Goal: Find specific page/section: Find specific page/section

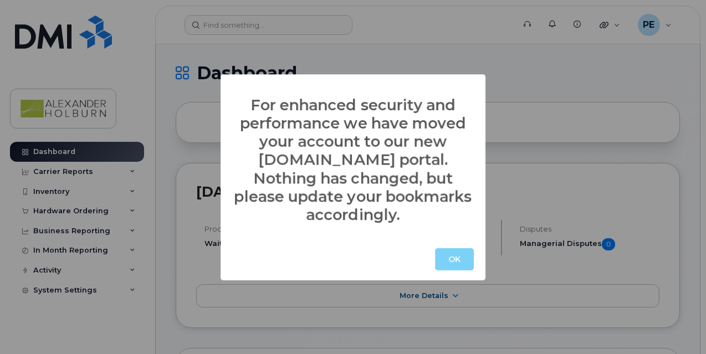
click at [453, 248] on button "OK" at bounding box center [454, 259] width 39 height 22
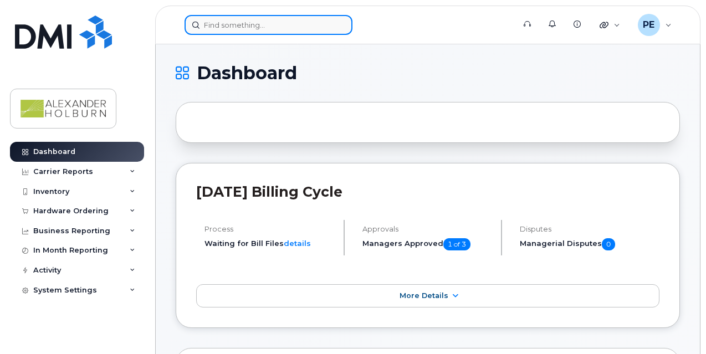
click at [237, 25] on input at bounding box center [269, 25] width 168 height 20
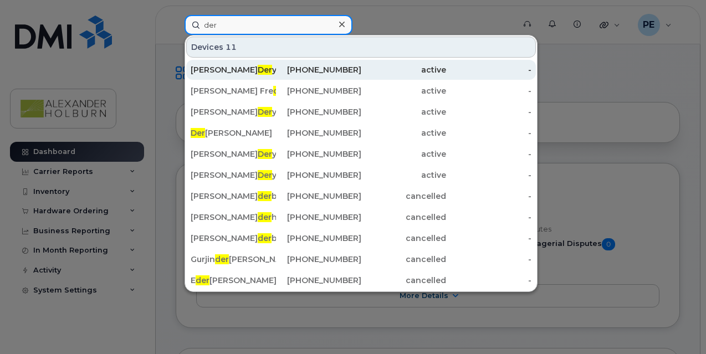
type input "der"
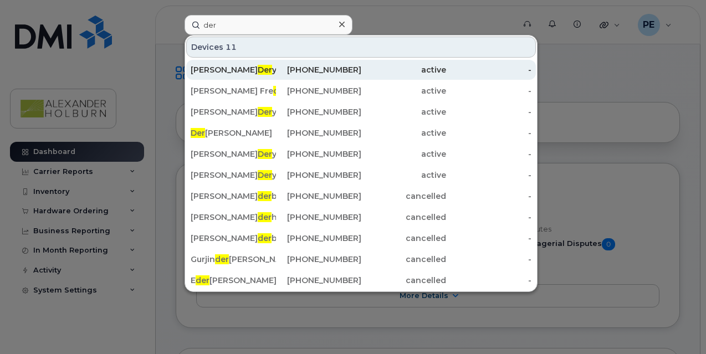
click at [258, 69] on span "Der" at bounding box center [265, 70] width 14 height 10
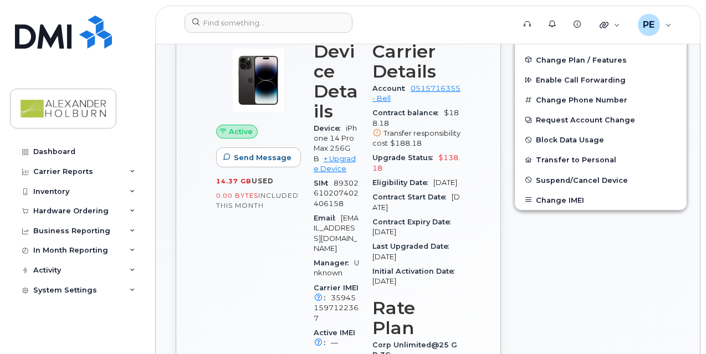
scroll to position [111, 0]
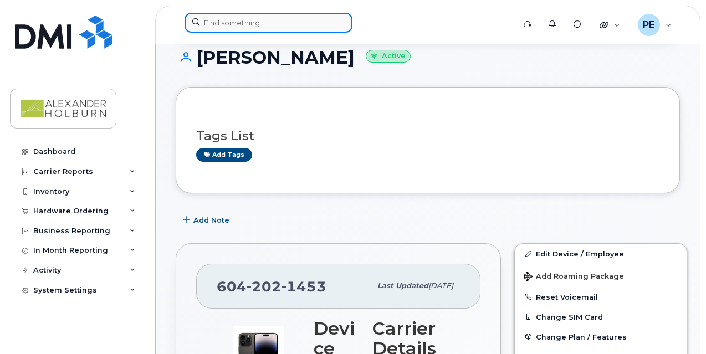
click at [234, 22] on input at bounding box center [269, 23] width 168 height 20
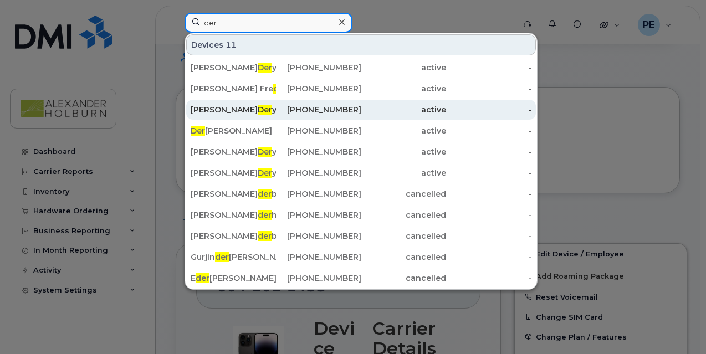
type input "der"
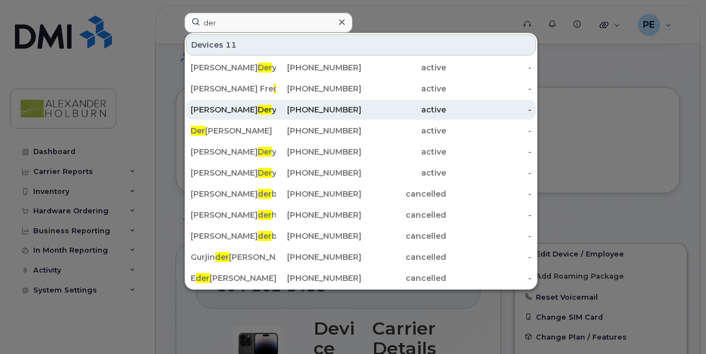
click at [243, 118] on div "Michael Der y" at bounding box center [233, 110] width 85 height 20
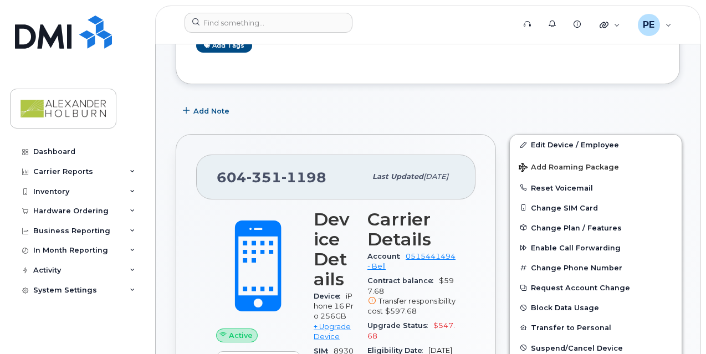
scroll to position [94, 0]
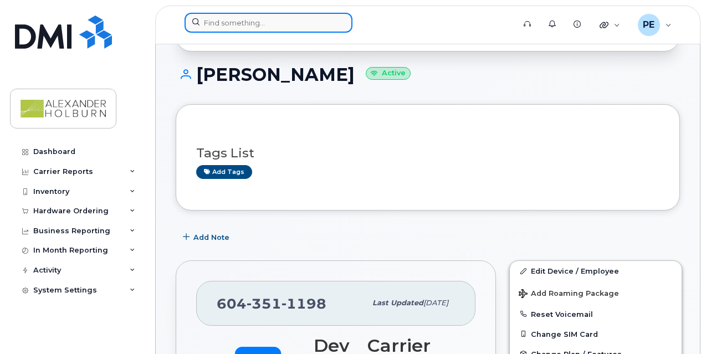
click at [220, 17] on input at bounding box center [269, 23] width 168 height 20
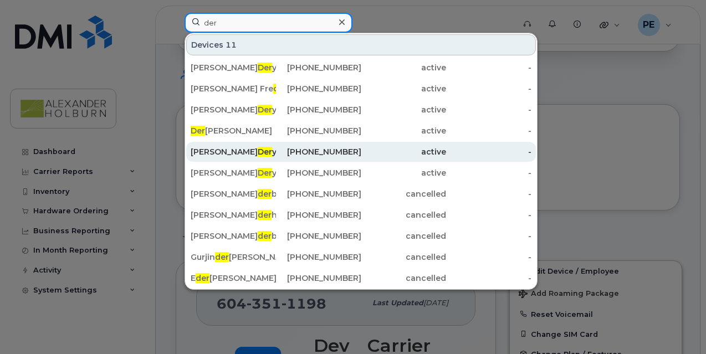
type input "der"
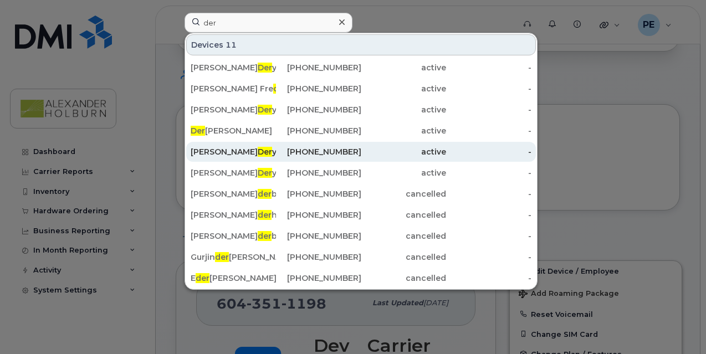
click at [245, 155] on div "Mathew Der y" at bounding box center [233, 151] width 85 height 11
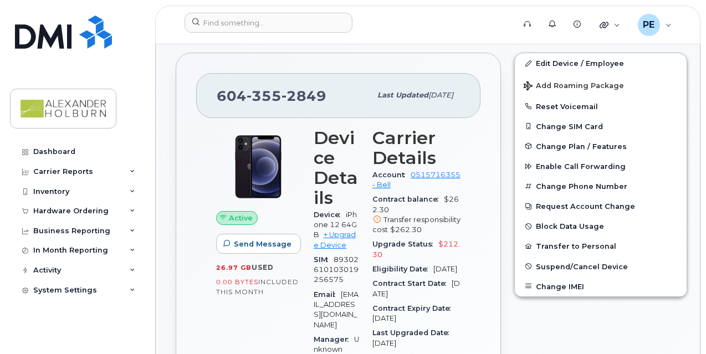
scroll to position [315, 0]
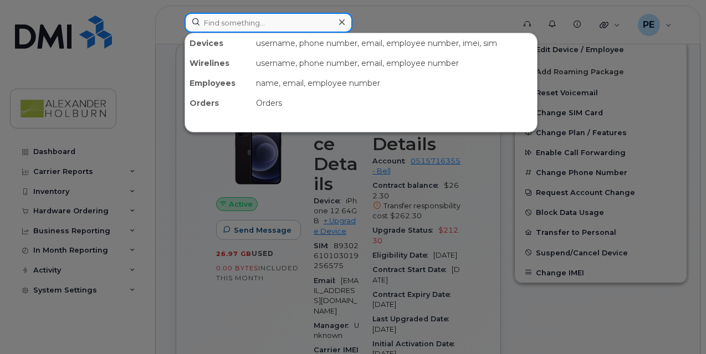
click at [238, 28] on input at bounding box center [269, 23] width 168 height 20
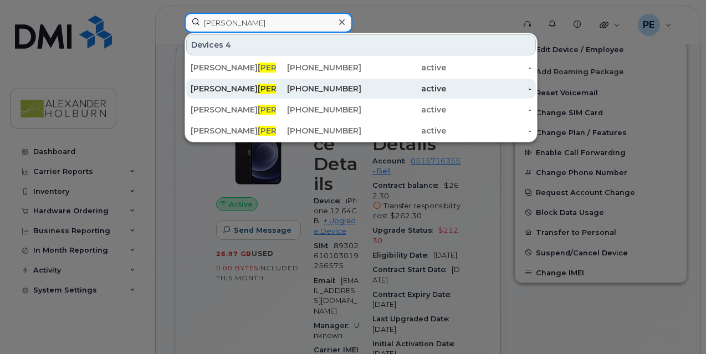
type input "dery"
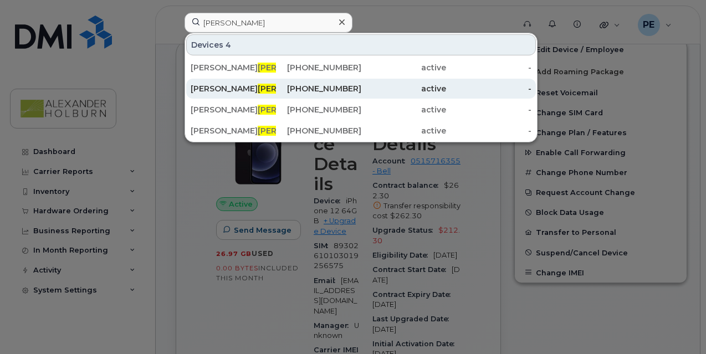
click at [258, 86] on span "Dery" at bounding box center [291, 89] width 67 height 10
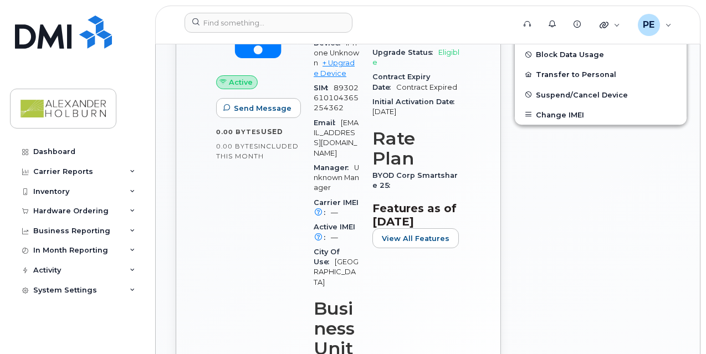
scroll to position [528, 0]
